Goal: Information Seeking & Learning: Learn about a topic

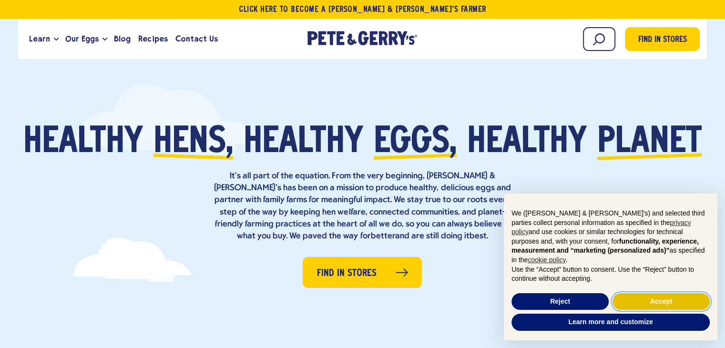
click at [642, 303] on button "Accept" at bounding box center [661, 301] width 97 height 17
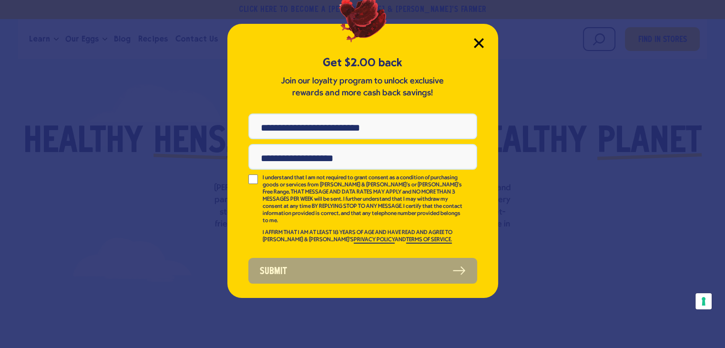
click at [477, 42] on icon "Close Modal" at bounding box center [478, 43] width 9 height 9
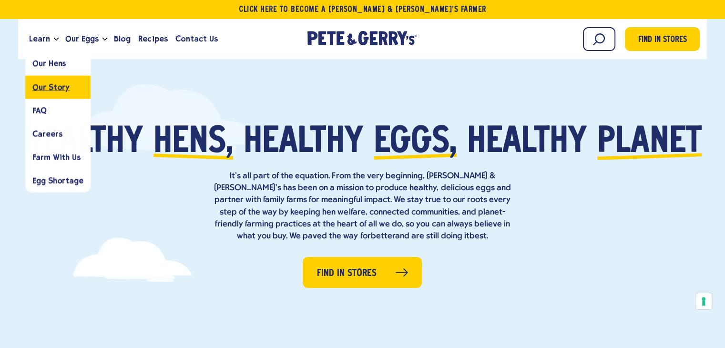
click at [48, 85] on span "Our Story" at bounding box center [50, 86] width 37 height 9
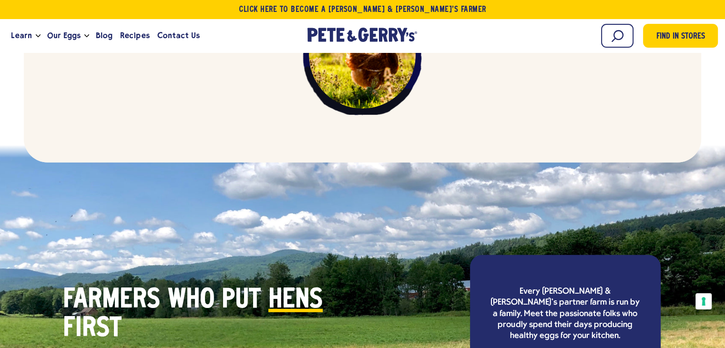
scroll to position [2766, 0]
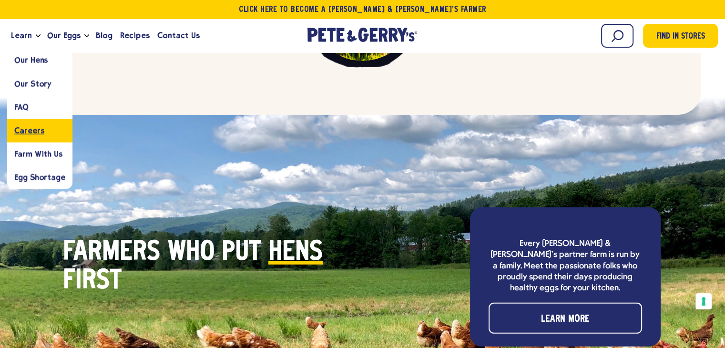
click at [31, 124] on link "Careers" at bounding box center [39, 130] width 65 height 23
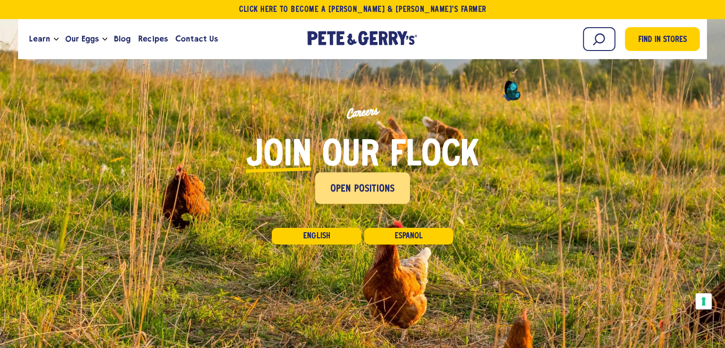
click at [362, 191] on span "Open Positions" at bounding box center [362, 189] width 65 height 15
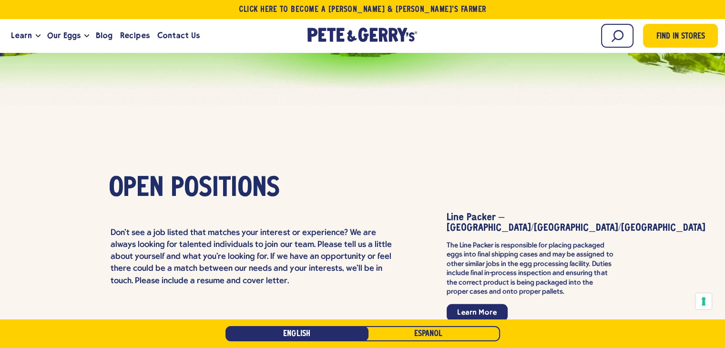
scroll to position [2012, 0]
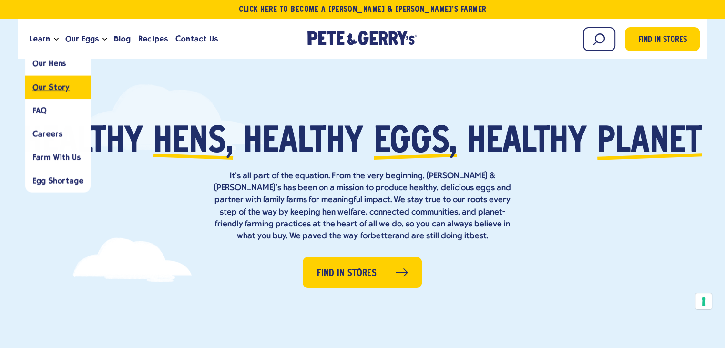
click at [49, 85] on span "Our Story" at bounding box center [50, 86] width 37 height 9
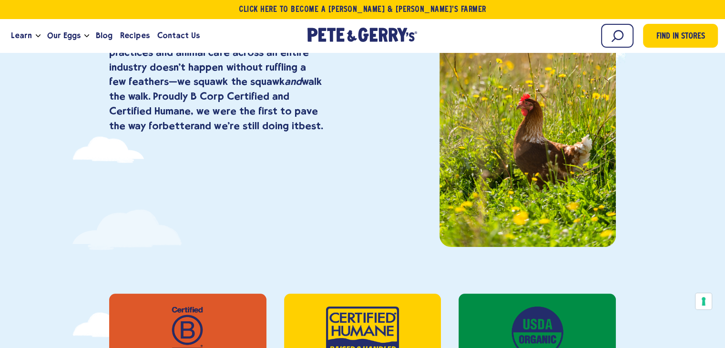
scroll to position [48, 0]
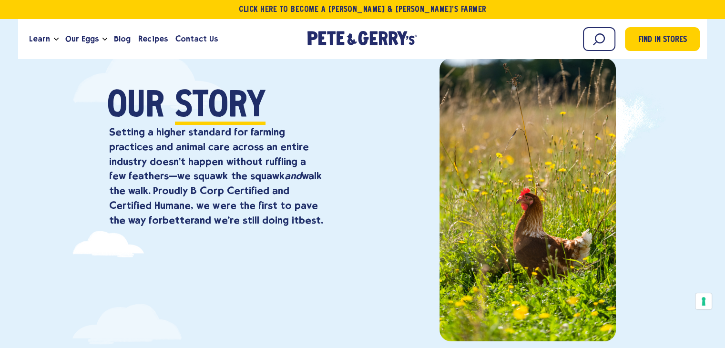
click at [366, 144] on div at bounding box center [490, 199] width 254 height 283
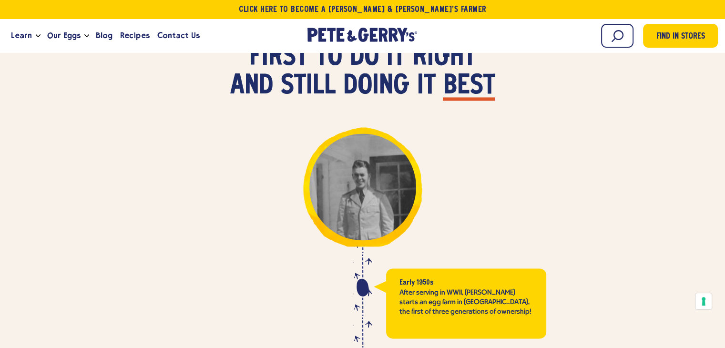
scroll to position [1383, 0]
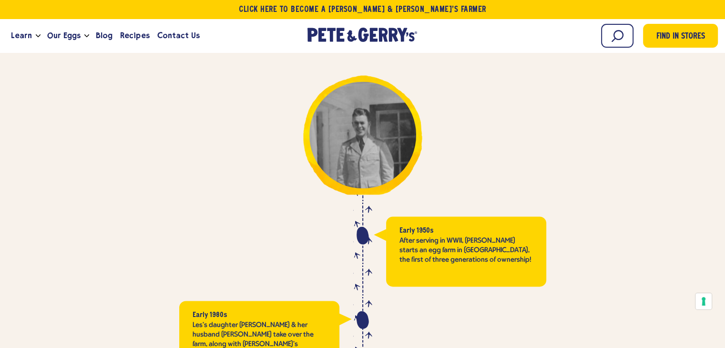
click at [380, 237] on div "Early 1950s After serving in WWII, Les Ward starts an egg farm in NH, the first…" at bounding box center [534, 251] width 322 height 70
click at [418, 236] on p "After serving in WWII, Les Ward starts an egg farm in NH, the first of three ge…" at bounding box center [467, 250] width 134 height 29
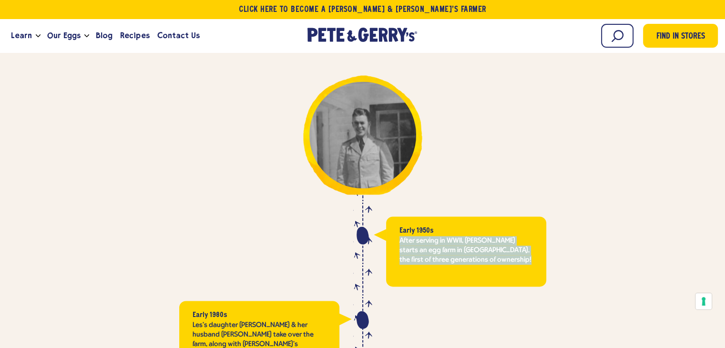
click at [418, 236] on p "After serving in WWII, Les Ward starts an egg farm in NH, the first of three ge…" at bounding box center [467, 250] width 134 height 29
click at [424, 250] on p "After serving in WWII, Les Ward starts an egg farm in NH, the first of three ge…" at bounding box center [467, 250] width 134 height 29
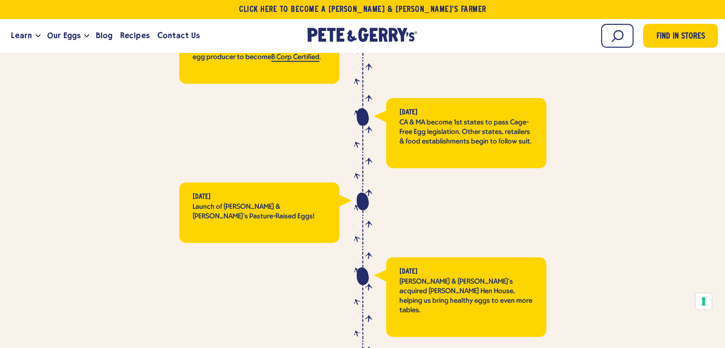
scroll to position [2241, 0]
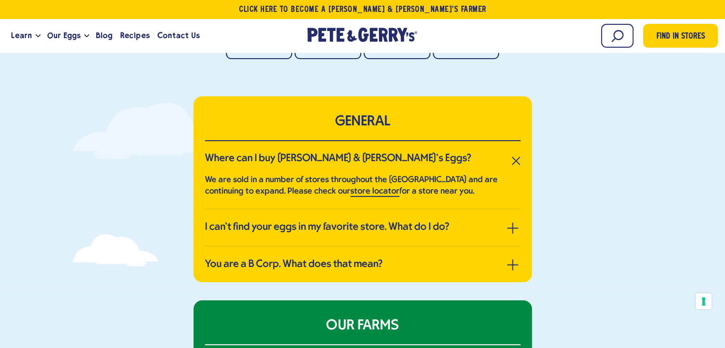
scroll to position [143, 0]
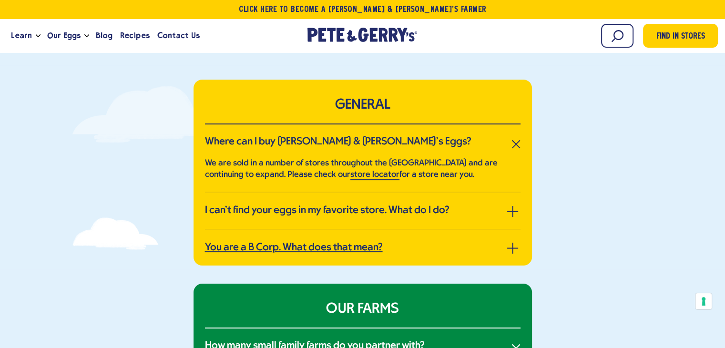
click at [382, 250] on h3 "You are a B Corp. What does that mean?" at bounding box center [294, 248] width 178 height 12
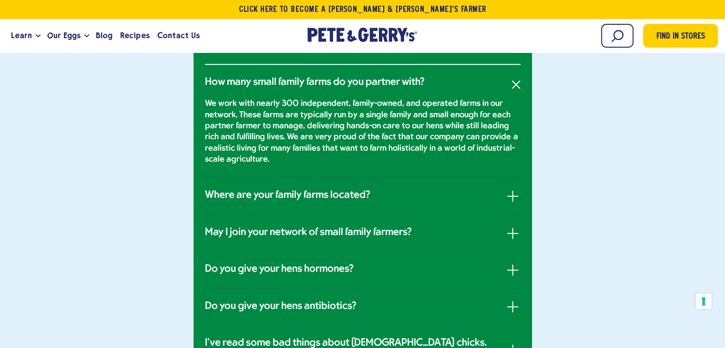
scroll to position [477, 0]
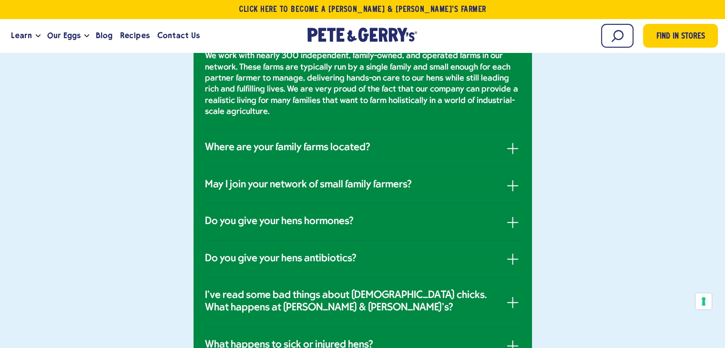
click at [378, 153] on li "Where are your family farms located? Our home farm began in the hills of [US_ST…" at bounding box center [363, 148] width 316 height 37
click at [378, 149] on link "Where are your family farms located?" at bounding box center [363, 148] width 316 height 12
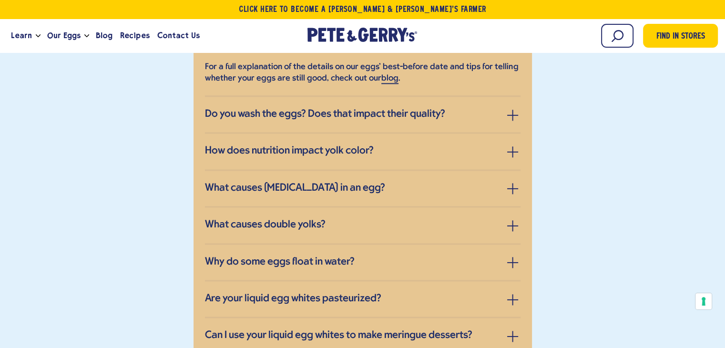
scroll to position [1287, 0]
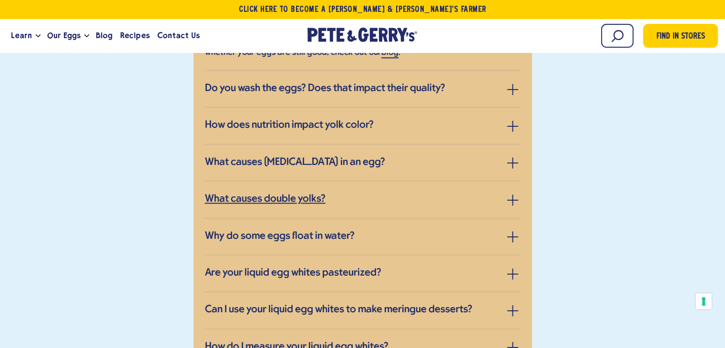
click at [316, 194] on h3 "What causes double yolks?" at bounding box center [265, 199] width 121 height 12
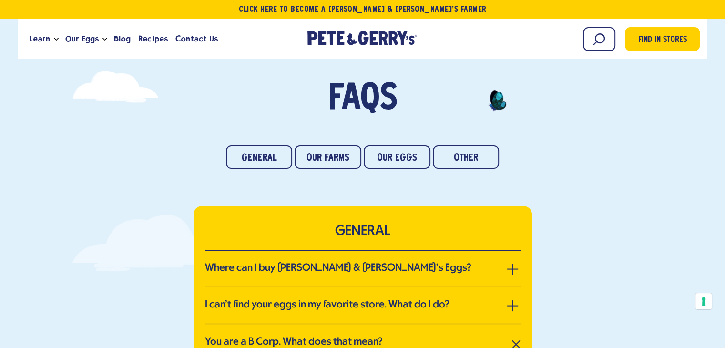
scroll to position [0, 0]
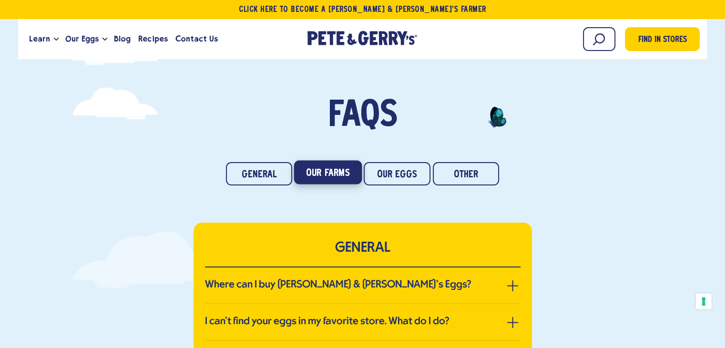
click at [344, 168] on link "Our Farms" at bounding box center [328, 173] width 68 height 24
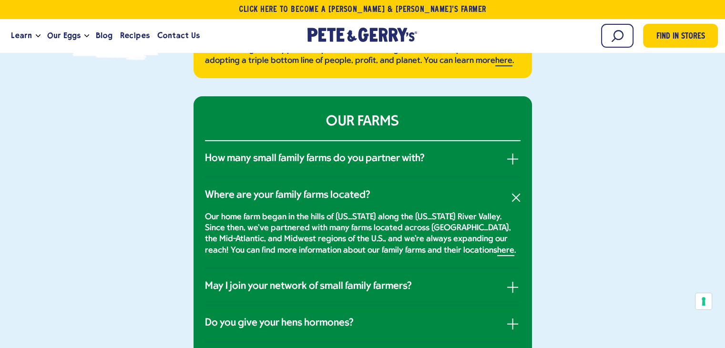
scroll to position [375, 0]
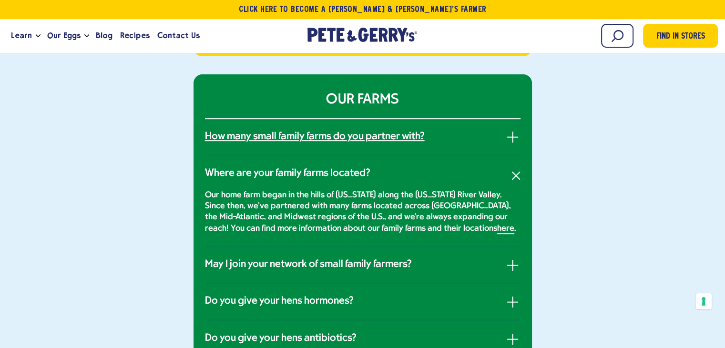
click at [353, 134] on h3 "How many small family farms do you partner with?" at bounding box center [315, 137] width 220 height 12
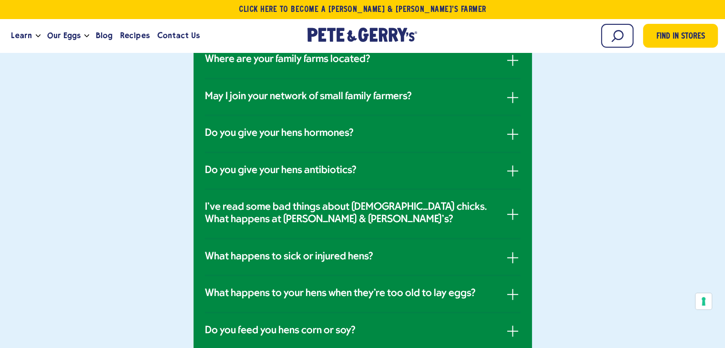
scroll to position [566, 0]
click at [355, 101] on li "May I join your network of small family farmers? We'd love to chat with you abo…" at bounding box center [363, 97] width 316 height 37
click at [359, 96] on h3 "May I join your network of small family farmers?" at bounding box center [308, 96] width 207 height 12
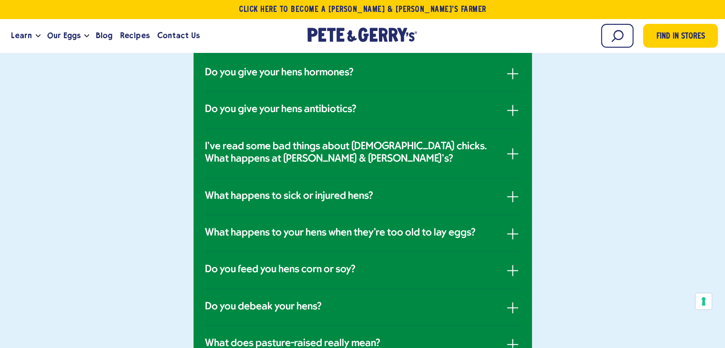
scroll to position [613, 0]
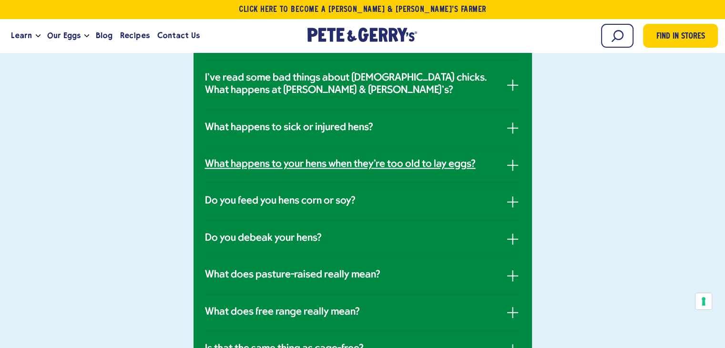
click at [354, 158] on h3 "What happens to your hens when they're too old to lay eggs?" at bounding box center [340, 164] width 271 height 12
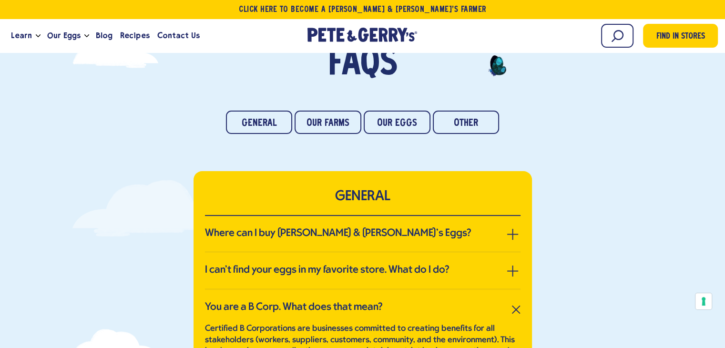
scroll to position [0, 0]
